Goal: Information Seeking & Learning: Learn about a topic

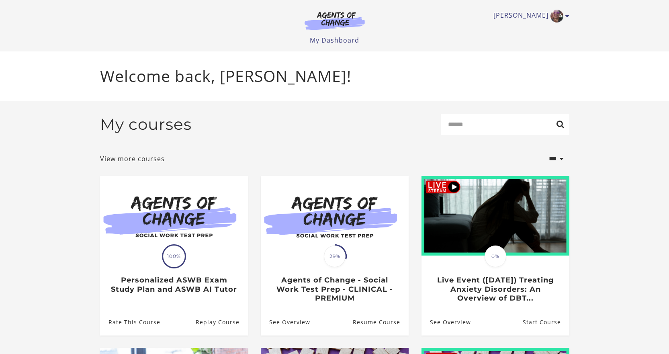
click at [620, 276] on section "**********" at bounding box center [334, 328] width 669 height 455
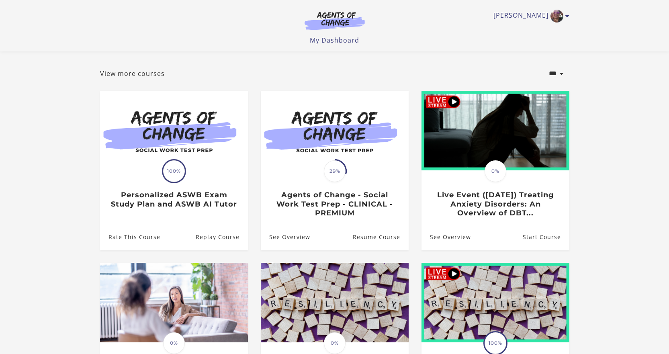
scroll to position [80, 0]
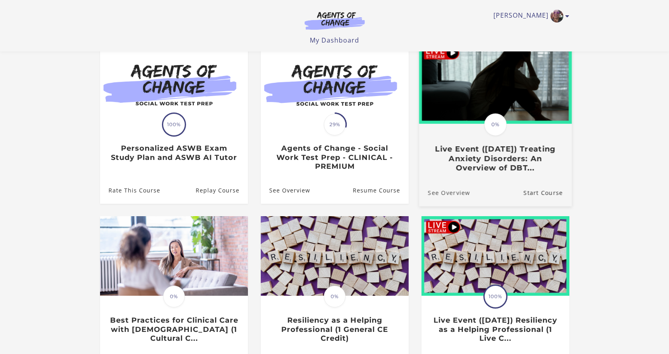
click at [459, 199] on link "See Overview" at bounding box center [443, 192] width 51 height 27
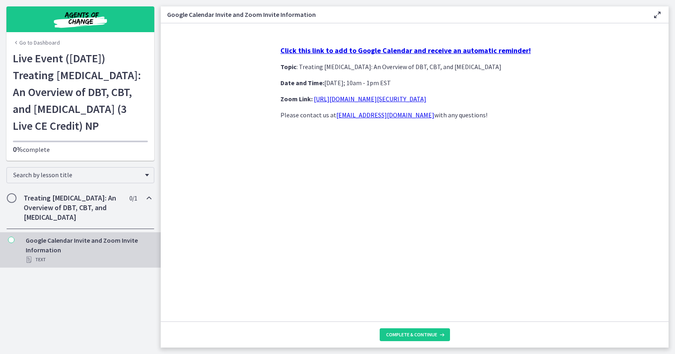
click at [42, 222] on h2 "Treating Anxiety Disorders: An Overview of DBT, CBT, and Exposure and Response …" at bounding box center [73, 207] width 98 height 29
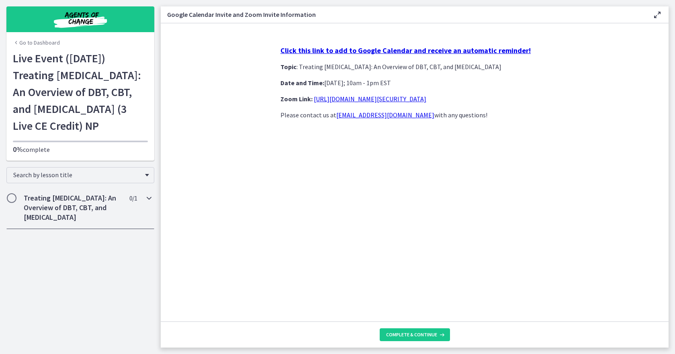
drag, startPoint x: 107, startPoint y: 239, endPoint x: 109, endPoint y: 247, distance: 8.3
click at [108, 222] on h2 "Treating Anxiety Disorders: An Overview of DBT, CBT, and Exposure and Response …" at bounding box center [73, 207] width 98 height 29
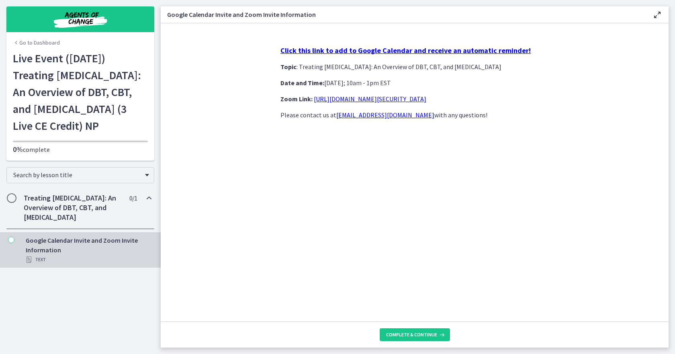
click at [8, 202] on span "Chapters" at bounding box center [12, 198] width 8 height 8
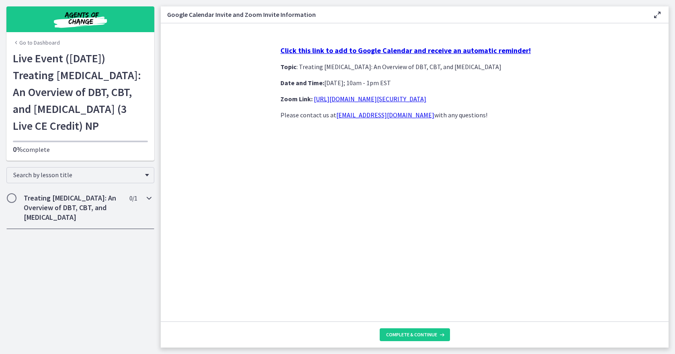
click at [77, 222] on h2 "Treating Anxiety Disorders: An Overview of DBT, CBT, and Exposure and Response …" at bounding box center [73, 207] width 98 height 29
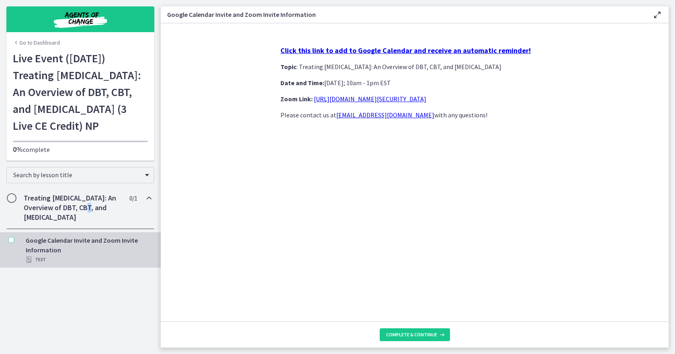
click at [72, 264] on div "Google Calendar Invite and Zoom Invite Information Text" at bounding box center [88, 249] width 125 height 29
click at [12, 243] on icon "Chapters" at bounding box center [11, 239] width 6 height 6
click at [37, 264] on div "Text" at bounding box center [88, 260] width 125 height 10
click at [399, 339] on button "Complete & continue" at bounding box center [414, 334] width 70 height 13
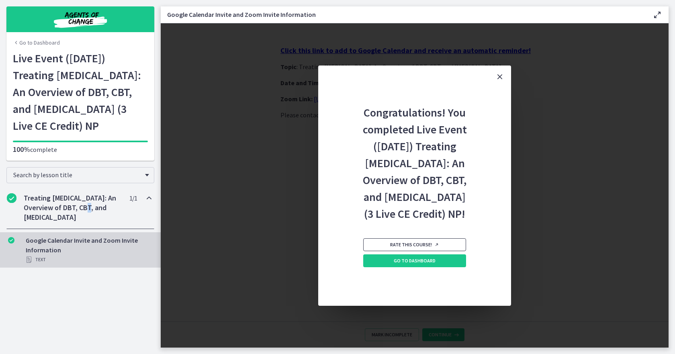
click at [408, 248] on span "Rate this course!" at bounding box center [414, 244] width 49 height 6
click at [390, 267] on link "Go to Dashboard" at bounding box center [414, 260] width 103 height 13
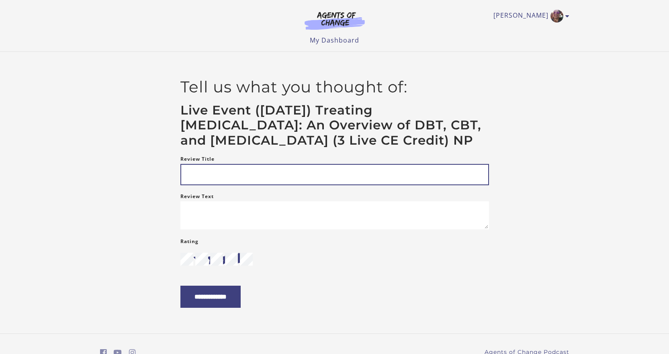
click at [353, 181] on input "Review Title" at bounding box center [334, 174] width 308 height 21
type input "**********"
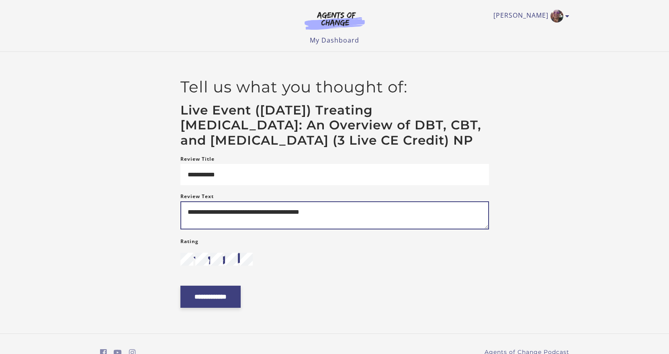
type textarea "**********"
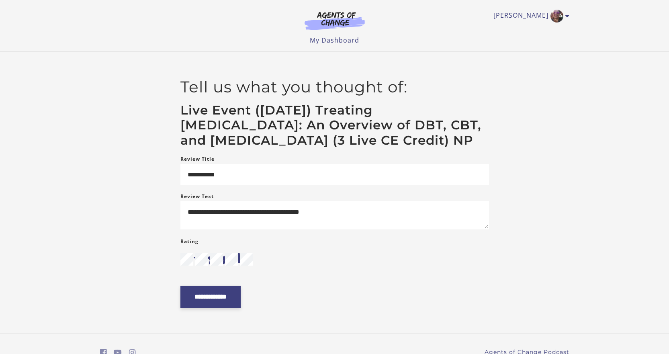
click at [231, 308] on input "**********" at bounding box center [210, 296] width 60 height 22
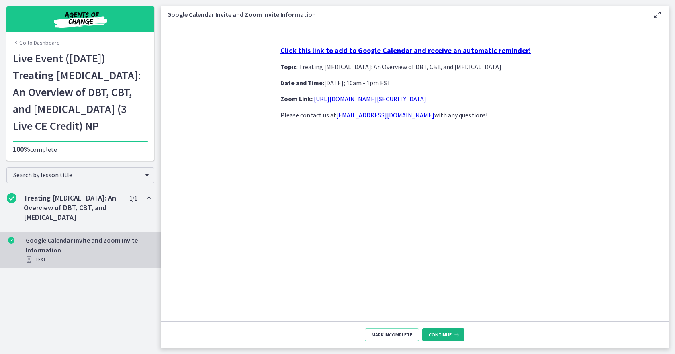
click at [453, 333] on icon at bounding box center [455, 334] width 8 height 6
click at [429, 234] on div "Click this link to add to Google Calendar and receive an automatic reminder! To…" at bounding box center [414, 180] width 281 height 282
click at [440, 335] on span "Continue" at bounding box center [439, 334] width 23 height 6
click at [657, 16] on icon at bounding box center [657, 15] width 10 height 10
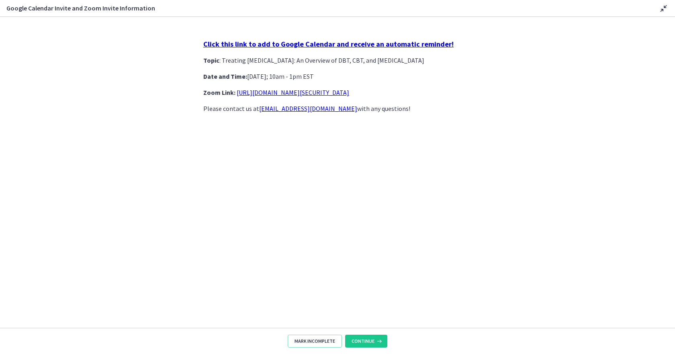
click at [662, 9] on icon at bounding box center [663, 9] width 10 height 10
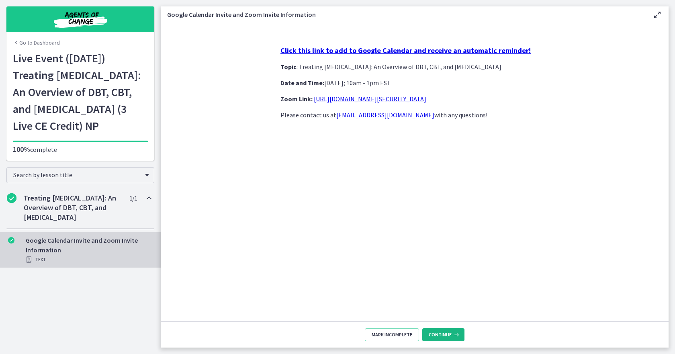
click at [435, 333] on span "Continue" at bounding box center [439, 334] width 23 height 6
click at [145, 183] on div "Search by lesson title" at bounding box center [80, 175] width 148 height 16
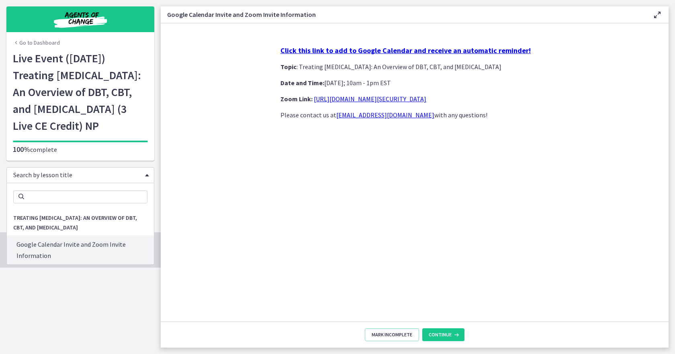
click at [317, 228] on div "Click this link to add to Google Calendar and receive an automatic reminder! To…" at bounding box center [414, 180] width 281 height 282
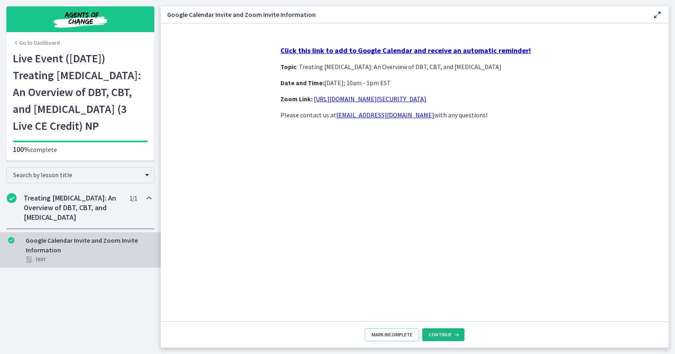
click at [457, 335] on icon at bounding box center [455, 334] width 8 height 6
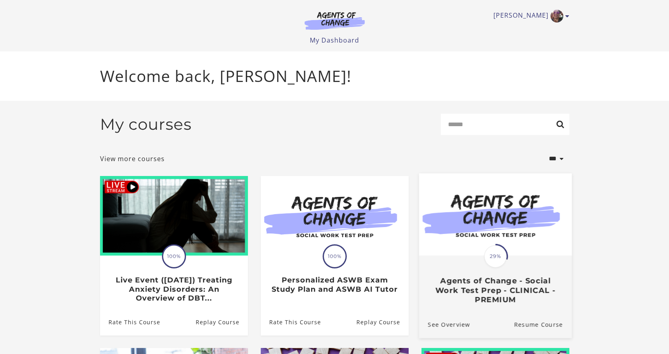
click at [523, 226] on img at bounding box center [494, 214] width 153 height 82
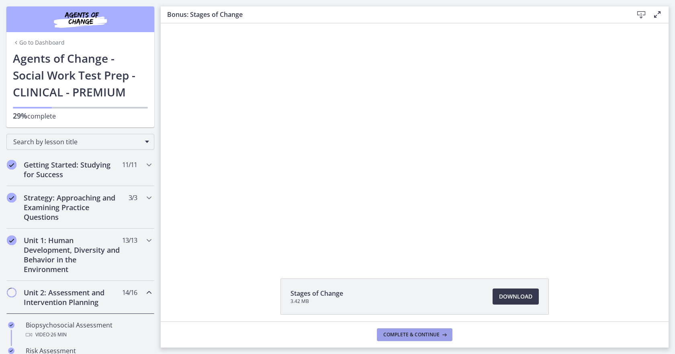
click at [407, 335] on span "Complete & continue" at bounding box center [411, 334] width 56 height 6
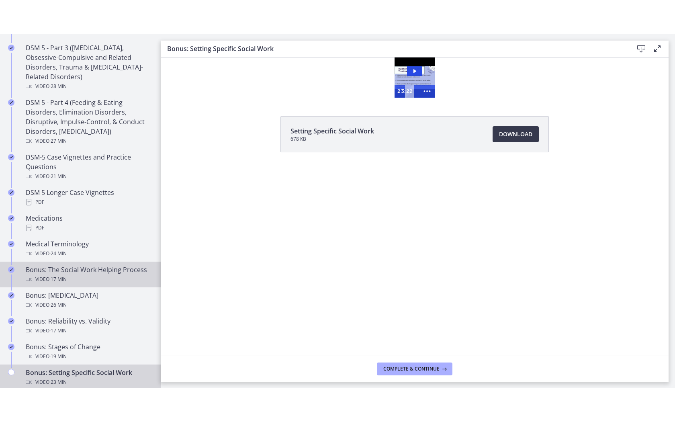
scroll to position [482, 0]
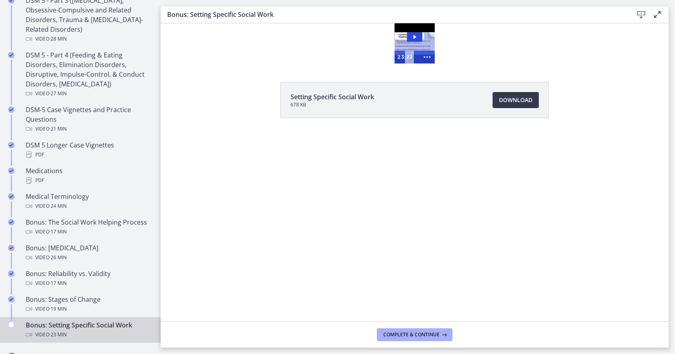
click at [410, 42] on img at bounding box center [414, 43] width 40 height 40
click at [428, 57] on icon "Show more buttons" at bounding box center [426, 57] width 15 height 13
click at [410, 58] on icon "Fullscreen" at bounding box center [411, 57] width 15 height 13
drag, startPoint x: 656, startPoint y: 16, endPoint x: 589, endPoint y: 6, distance: 67.7
click at [656, 16] on icon at bounding box center [657, 15] width 10 height 10
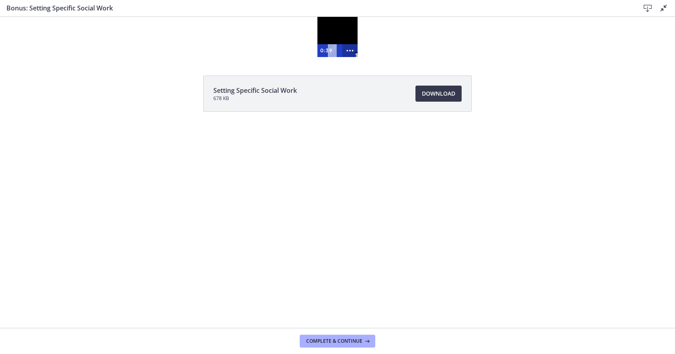
click at [350, 51] on icon "Show more buttons" at bounding box center [349, 50] width 15 height 13
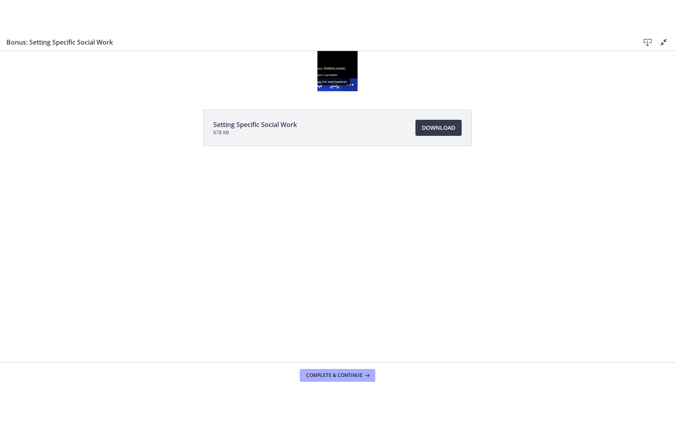
scroll to position [0, 0]
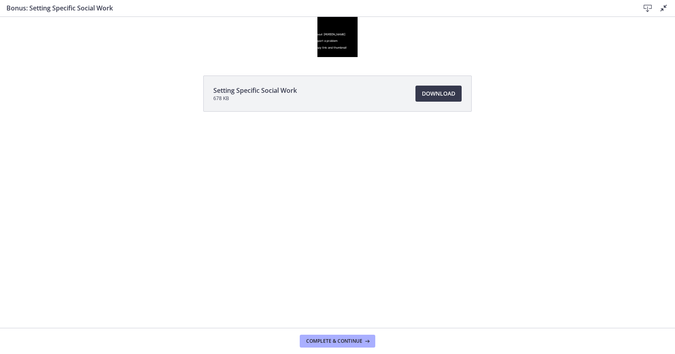
drag, startPoint x: 403, startPoint y: 51, endPoint x: 390, endPoint y: 45, distance: 13.5
click at [403, 50] on div "Click for sound @keyframes VOLUME_SMALL_WAVE_FLASH { 0% { opacity: 0; } 33% { o…" at bounding box center [337, 37] width 675 height 40
click at [339, 26] on div at bounding box center [337, 37] width 40 height 40
click at [336, 50] on icon "Fullscreen" at bounding box center [334, 50] width 15 height 13
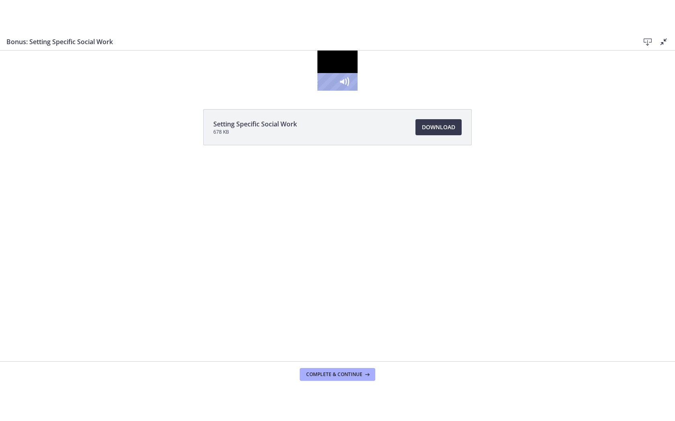
scroll to position [445, 0]
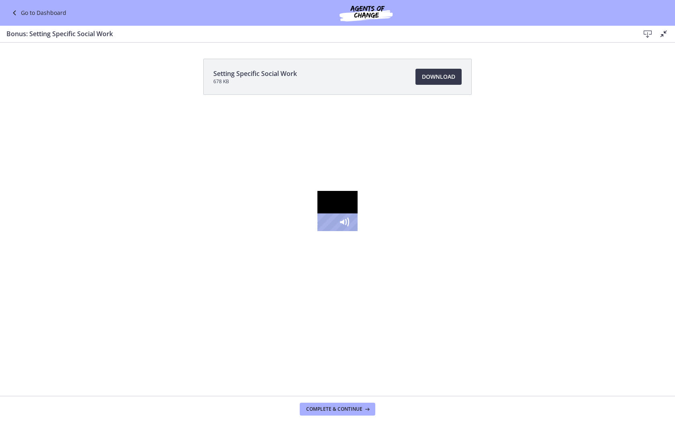
click at [317, 231] on div at bounding box center [337, 211] width 40 height 40
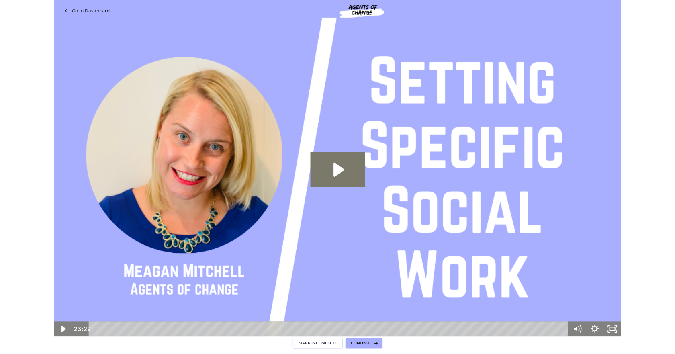
scroll to position [0, 0]
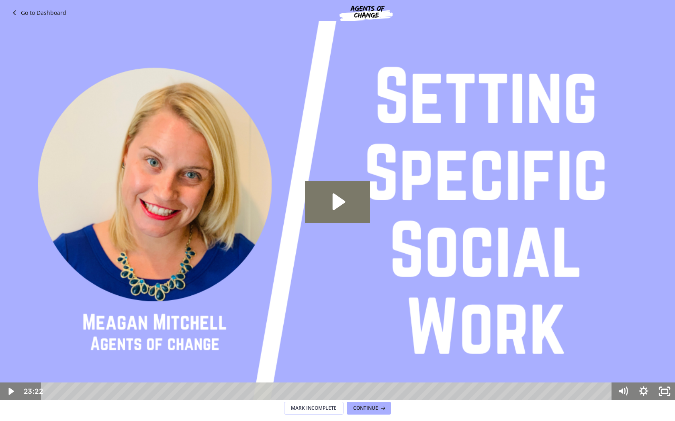
click at [364, 141] on img at bounding box center [337, 210] width 675 height 379
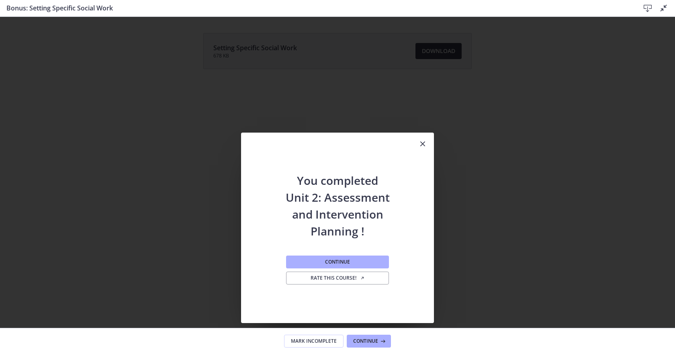
scroll to position [482, 0]
click at [338, 262] on span "Continue" at bounding box center [337, 262] width 25 height 6
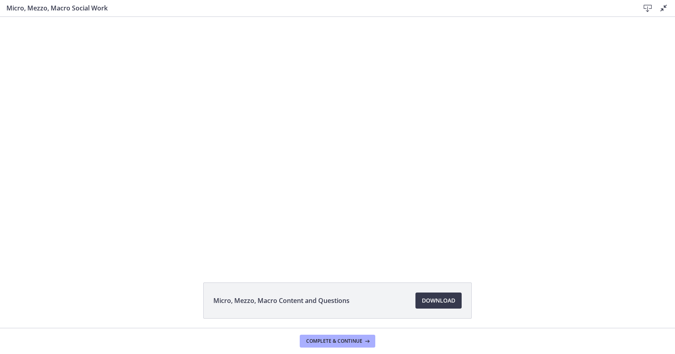
click at [24, 11] on h3 "Micro, Mezzo, Macro Social Work" at bounding box center [316, 8] width 620 height 10
click at [663, 5] on icon at bounding box center [663, 8] width 10 height 10
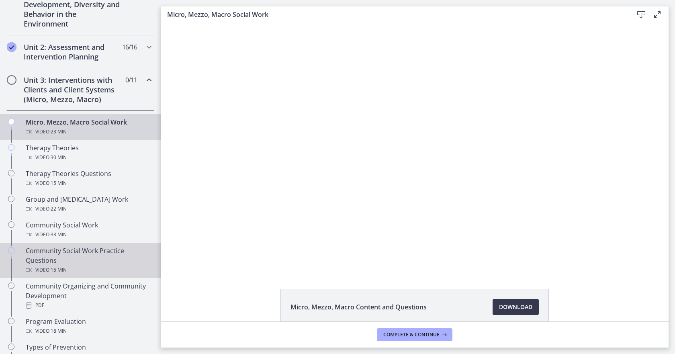
scroll to position [201, 0]
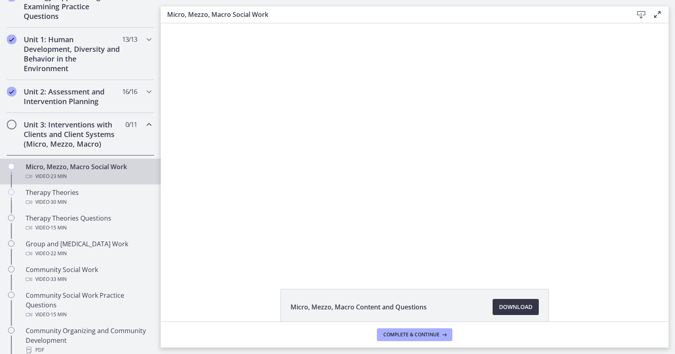
click at [516, 309] on span "Download Opens in a new window" at bounding box center [515, 307] width 33 height 10
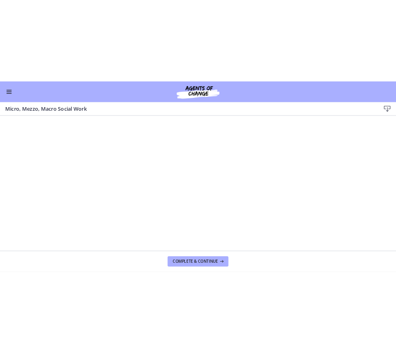
scroll to position [199, 0]
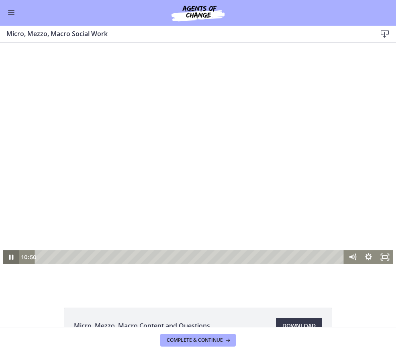
click at [5, 256] on icon "Pause" at bounding box center [11, 258] width 16 height 14
